Goal: Communication & Community: Answer question/provide support

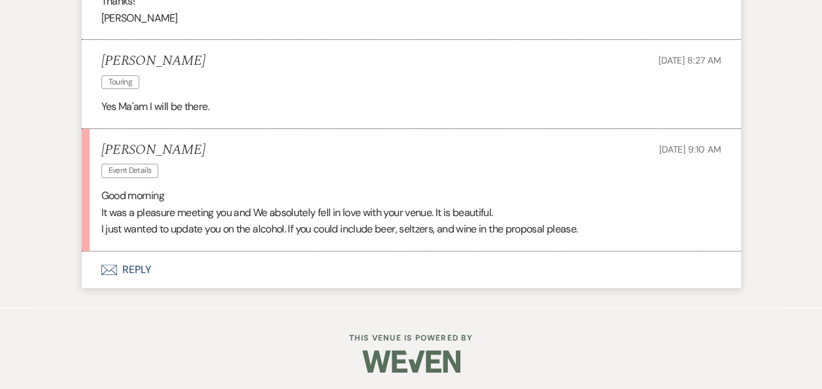
scroll to position [2579, 0]
click at [138, 281] on button "Envelope Reply" at bounding box center [411, 269] width 659 height 37
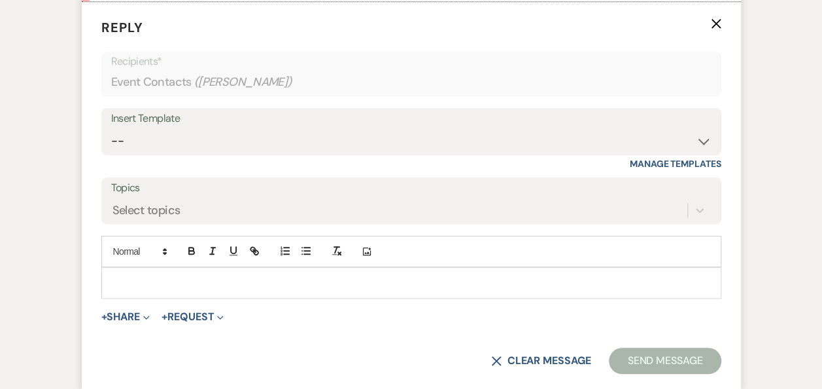
scroll to position [2893, 0]
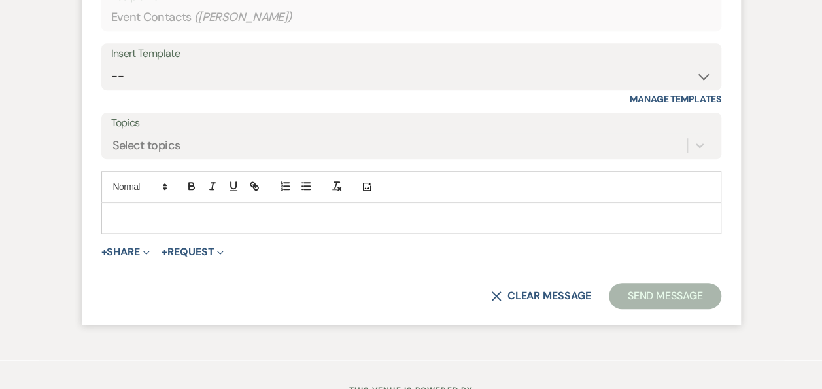
click at [247, 225] on p at bounding box center [411, 218] width 599 height 14
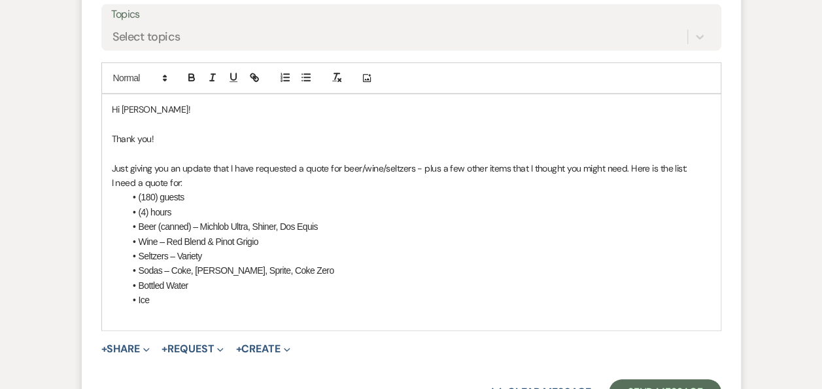
scroll to position [2984, 0]
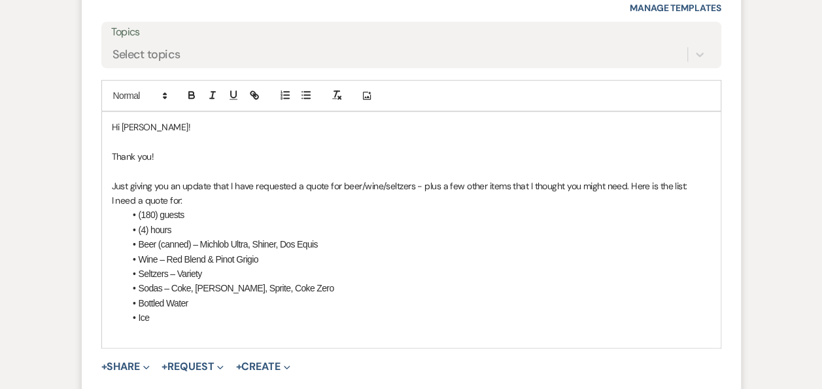
click at [683, 193] on p "Just giving you an update that I have requested a quote for beer/wine/seltzers …" at bounding box center [411, 186] width 599 height 14
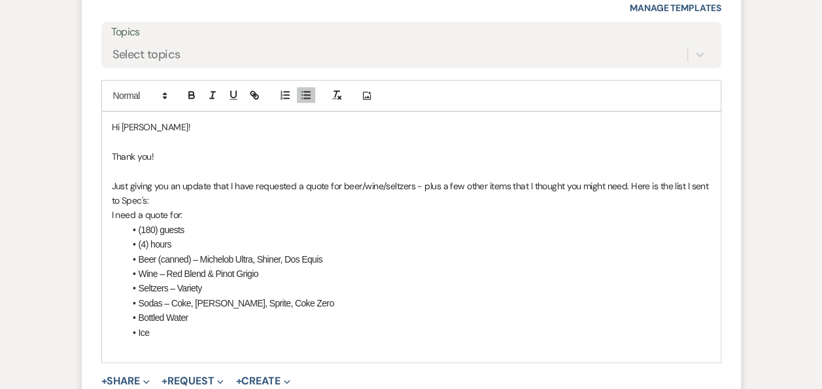
click at [628, 200] on p "Just giving you an update that I have requested a quote for beer/wine/seltzers …" at bounding box center [411, 193] width 599 height 29
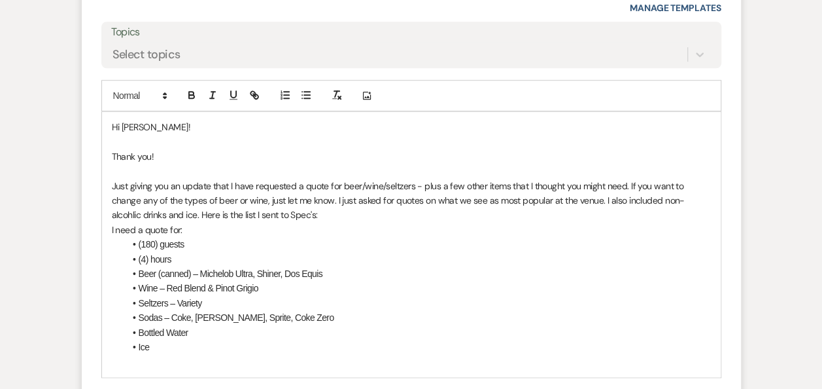
click at [162, 354] on li "Ice" at bounding box center [418, 347] width 586 height 14
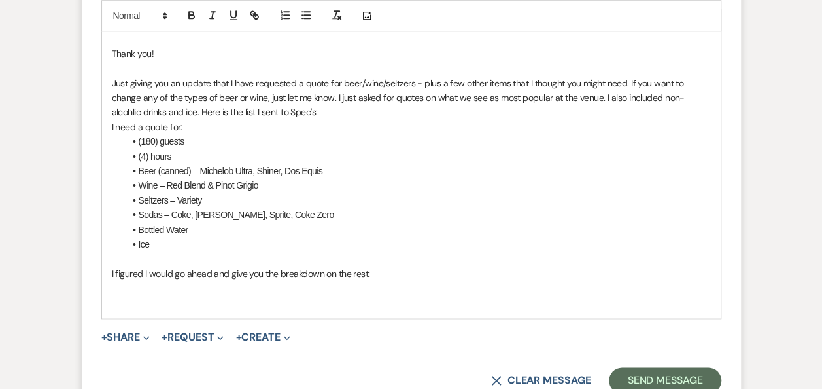
scroll to position [3095, 0]
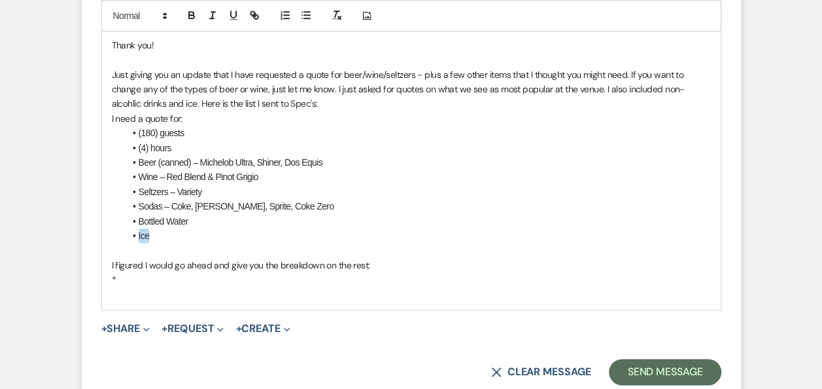
drag, startPoint x: 158, startPoint y: 251, endPoint x: 130, endPoint y: 251, distance: 28.8
click at [130, 243] on li "Ice" at bounding box center [418, 235] width 586 height 14
click at [173, 287] on p "*" at bounding box center [411, 279] width 599 height 14
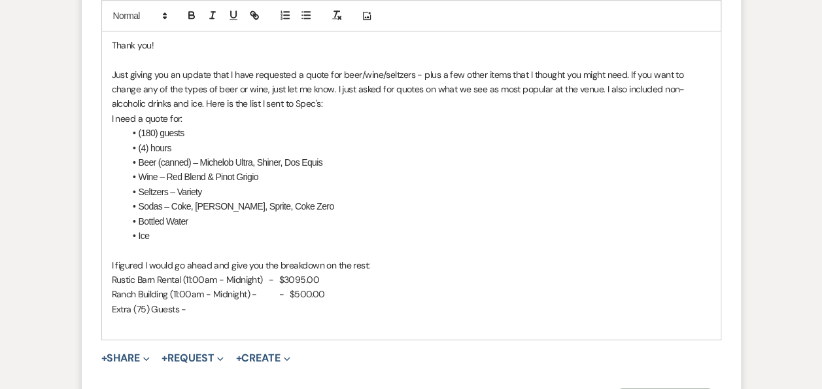
click at [298, 287] on p "Rustic Barn Rental (11:00am - Midnight) - $3095.00" at bounding box center [411, 279] width 599 height 14
click at [279, 301] on p "Ranch Building (11:00am - Midnight) - - $500.00" at bounding box center [411, 294] width 599 height 14
click at [211, 316] on p "Extra (75) Guests -" at bounding box center [411, 309] width 599 height 14
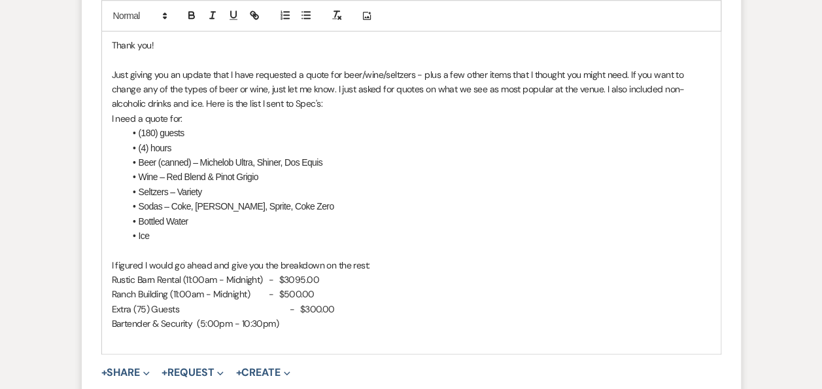
click at [294, 287] on p "Rustic Barn Rental (11:00am - Midnight) - $3095.00" at bounding box center [411, 279] width 599 height 14
click at [293, 301] on p "Ranch Building (11:00am - Midnight) - $500.00" at bounding box center [411, 294] width 599 height 14
click at [302, 287] on p "Rustic Barn Rental (11:00am - Midnight) - $3095.00" at bounding box center [411, 279] width 599 height 14
click at [292, 315] on p "Extra (75) Guests - $300.00" at bounding box center [411, 309] width 599 height 14
click at [307, 330] on p "Bartender & Security (5:00pm - 10:30pm)" at bounding box center [411, 323] width 599 height 14
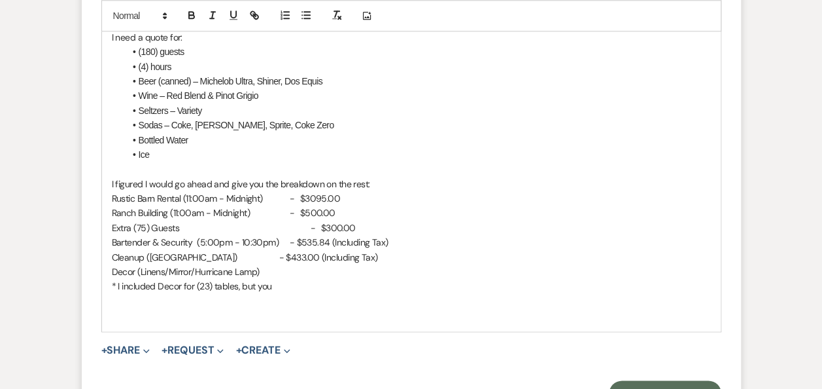
scroll to position [3182, 0]
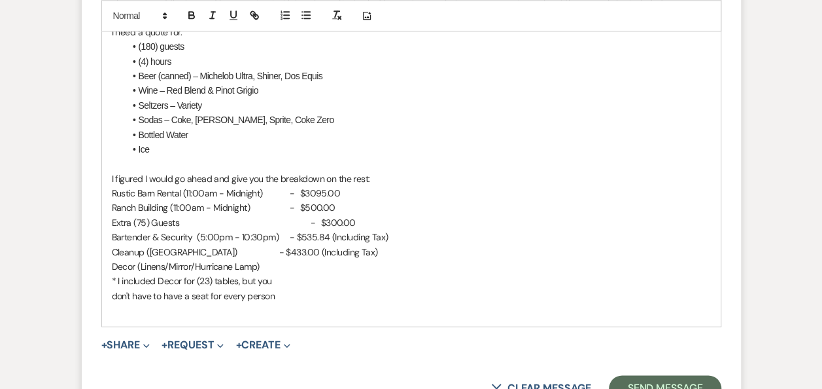
click at [288, 273] on p "Decor (Linens/Mirror/Hurricane Lamp)" at bounding box center [411, 266] width 599 height 14
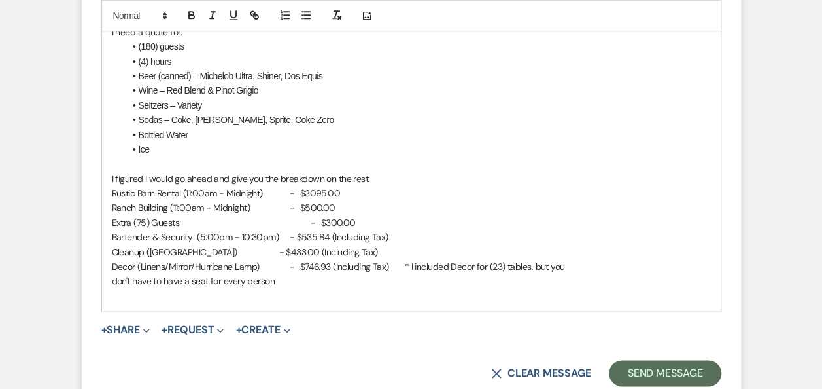
click at [583, 273] on p "Decor (Linens/Mirror/Hurricane Lamp) - $746.93 (Including Tax) * I included Dec…" at bounding box center [411, 266] width 599 height 14
click at [110, 290] on div "Hi Nita! Thank you! Just giving you an update that I have requested a quote for…" at bounding box center [411, 112] width 619 height 396
click at [167, 301] on p at bounding box center [411, 295] width 599 height 14
click at [162, 288] on p "Decor (Linens/Mirror/Hurricane Lamp) - $746.93 (Including Tax) * I included Dec…" at bounding box center [411, 273] width 599 height 29
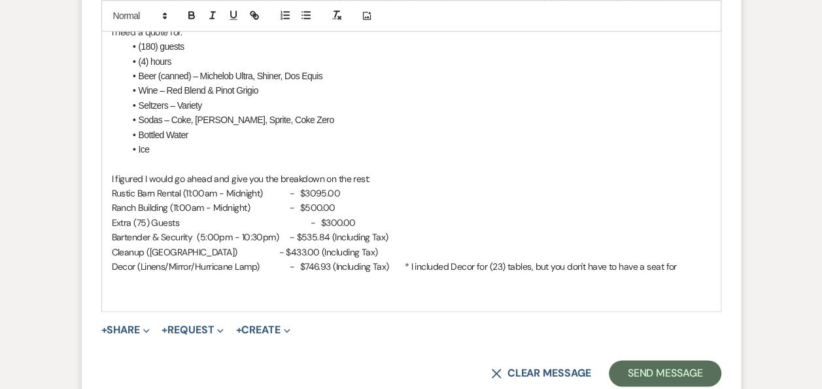
click at [422, 273] on p "Decor (Linens/Mirror/Hurricane Lamp) - $746.93 (Including Tax) * I included Dec…" at bounding box center [411, 266] width 599 height 14
click at [697, 273] on p "Decor (Linens/Mirror/Hurricane Lamp) - $746.93 (Including Tax) ** I included De…" at bounding box center [411, 266] width 599 height 14
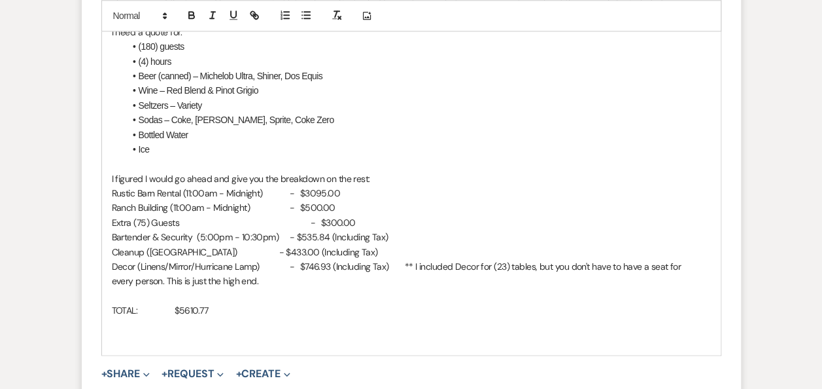
drag, startPoint x: 358, startPoint y: 321, endPoint x: 258, endPoint y: 321, distance: 100.7
click at [258, 317] on p "TOTAL: $5610.77" at bounding box center [411, 310] width 599 height 14
click at [193, 15] on icon "button" at bounding box center [191, 16] width 5 height 3
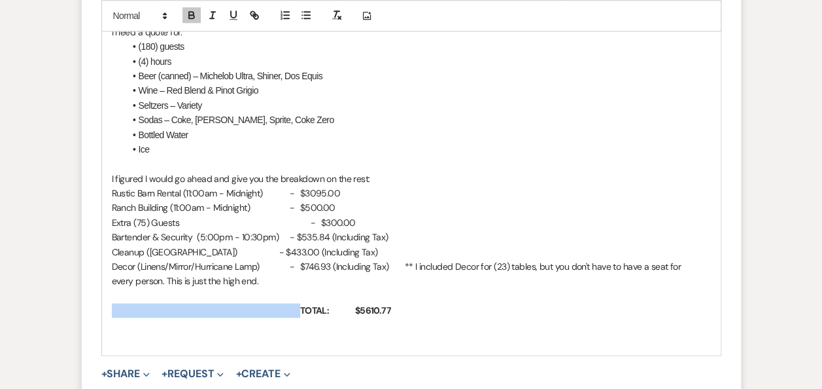
scroll to position [3232, 0]
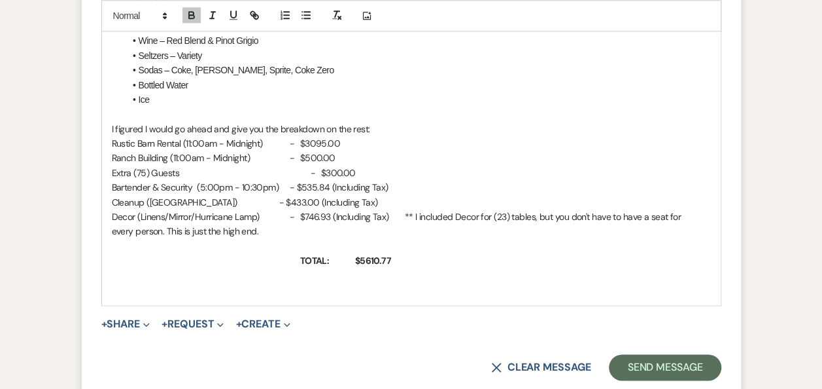
click at [392, 268] on p "TOTAL: $5610.77" at bounding box center [411, 260] width 599 height 14
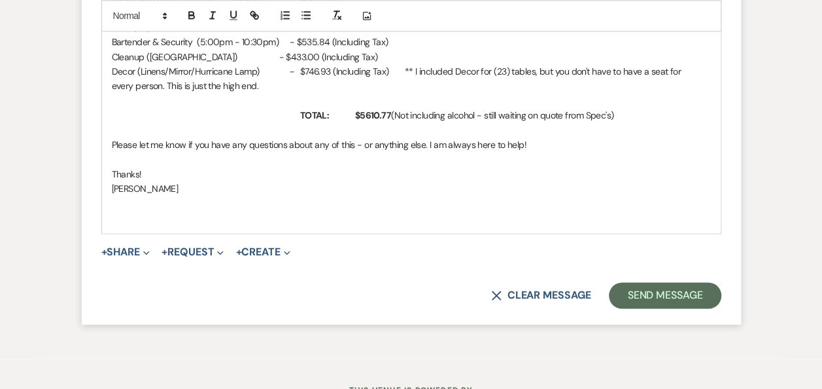
scroll to position [3381, 0]
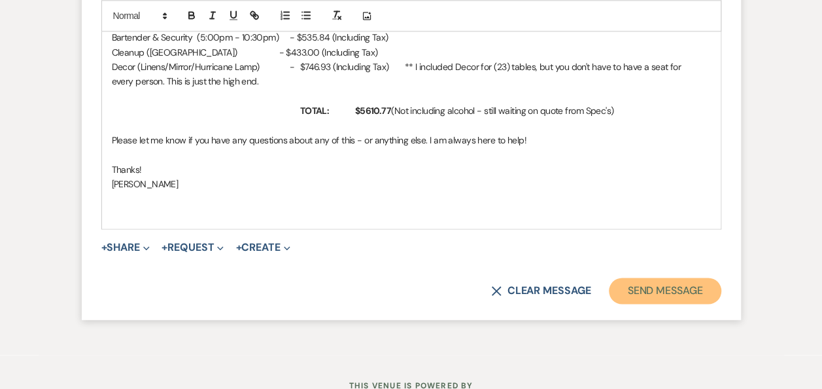
click at [663, 301] on button "Send Message" at bounding box center [665, 290] width 112 height 26
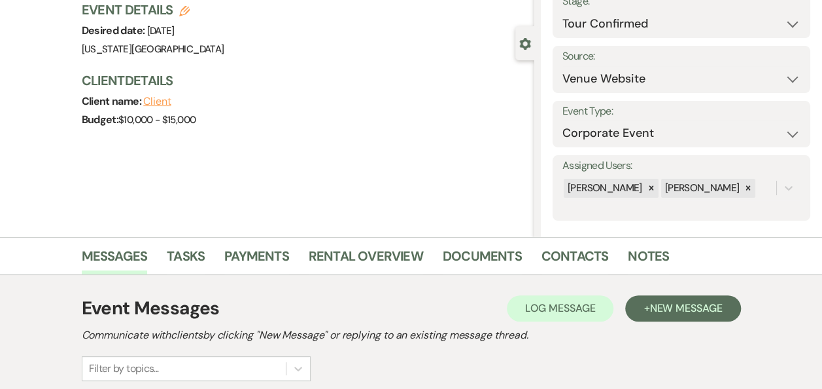
scroll to position [0, 0]
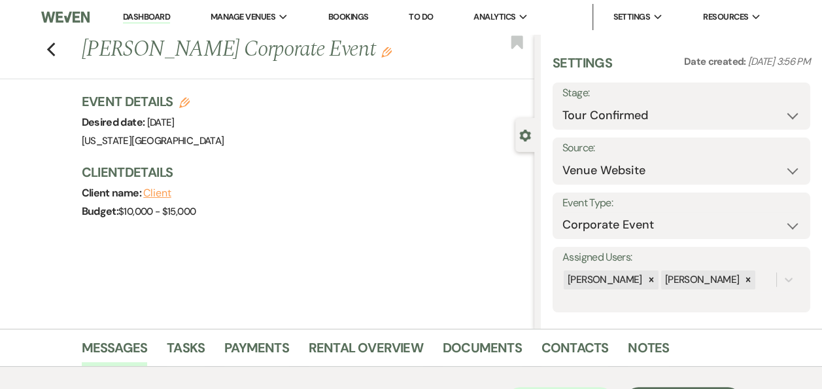
click at [149, 18] on link "Dashboard" at bounding box center [146, 17] width 47 height 12
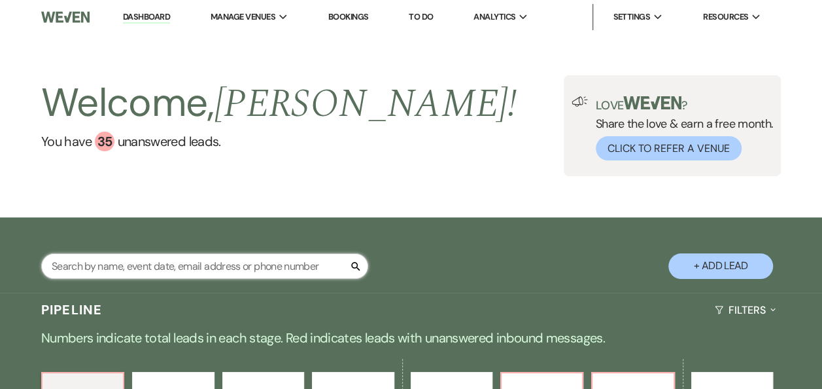
click at [181, 262] on input "text" at bounding box center [204, 266] width 327 height 26
type input "Dria"
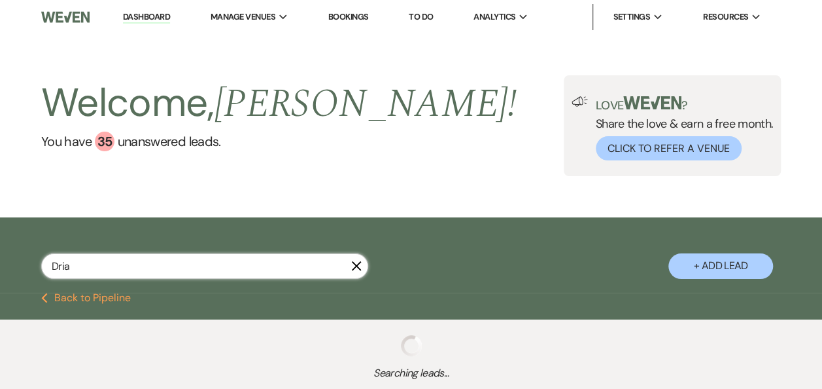
select select "5"
select select "2"
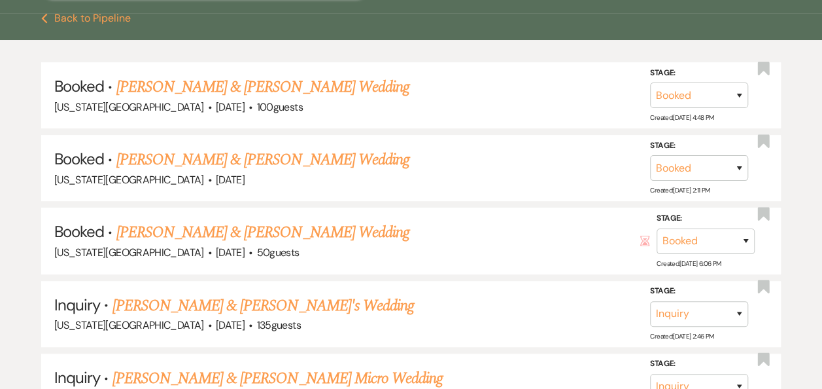
scroll to position [294, 0]
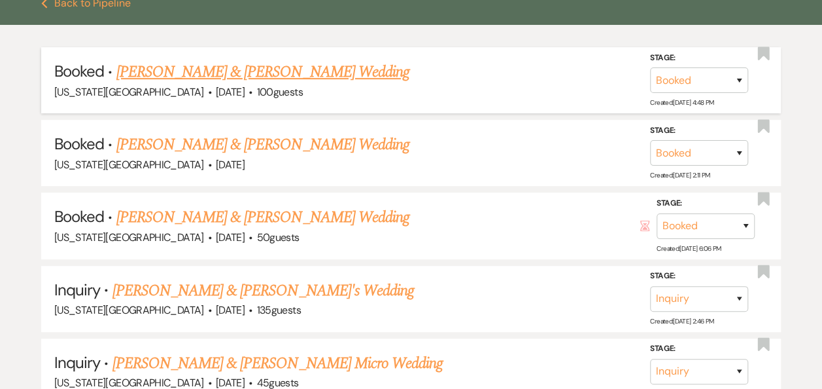
type input "Dria"
click at [300, 69] on link "Taylor Monroe & Dria Ballew's Wedding" at bounding box center [262, 72] width 293 height 24
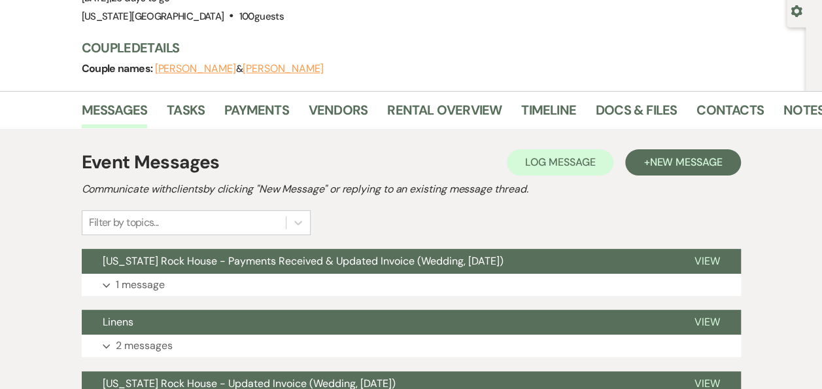
scroll to position [128, 0]
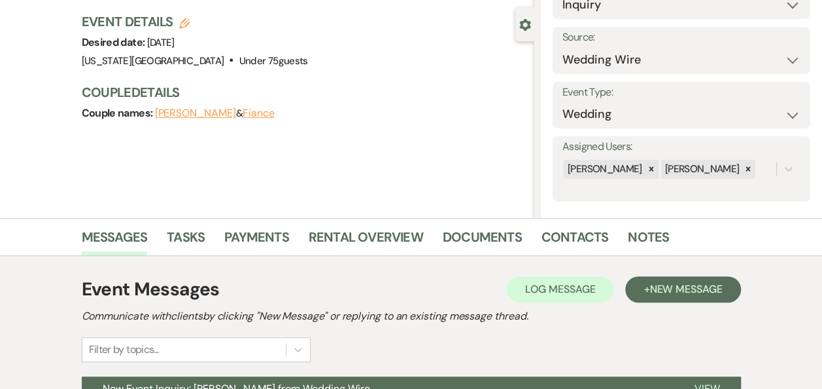
scroll to position [139, 0]
